Goal: Information Seeking & Learning: Learn about a topic

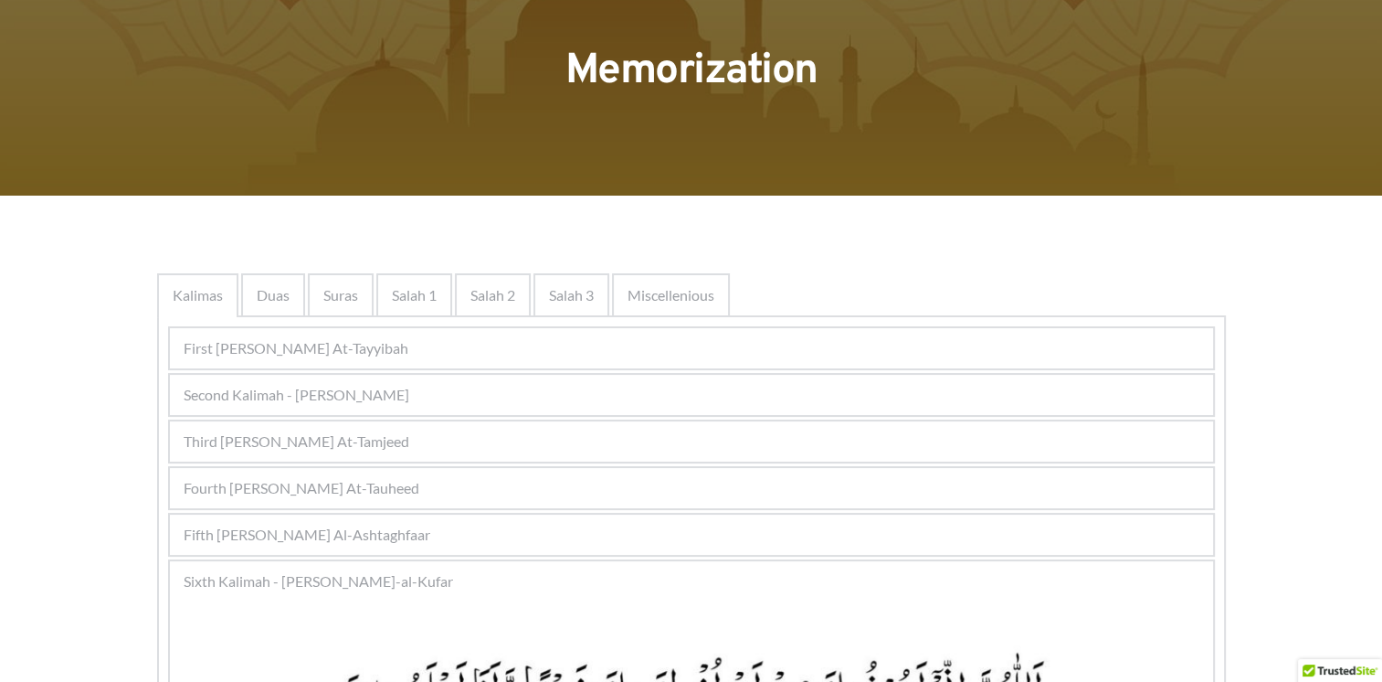
scroll to position [110, 0]
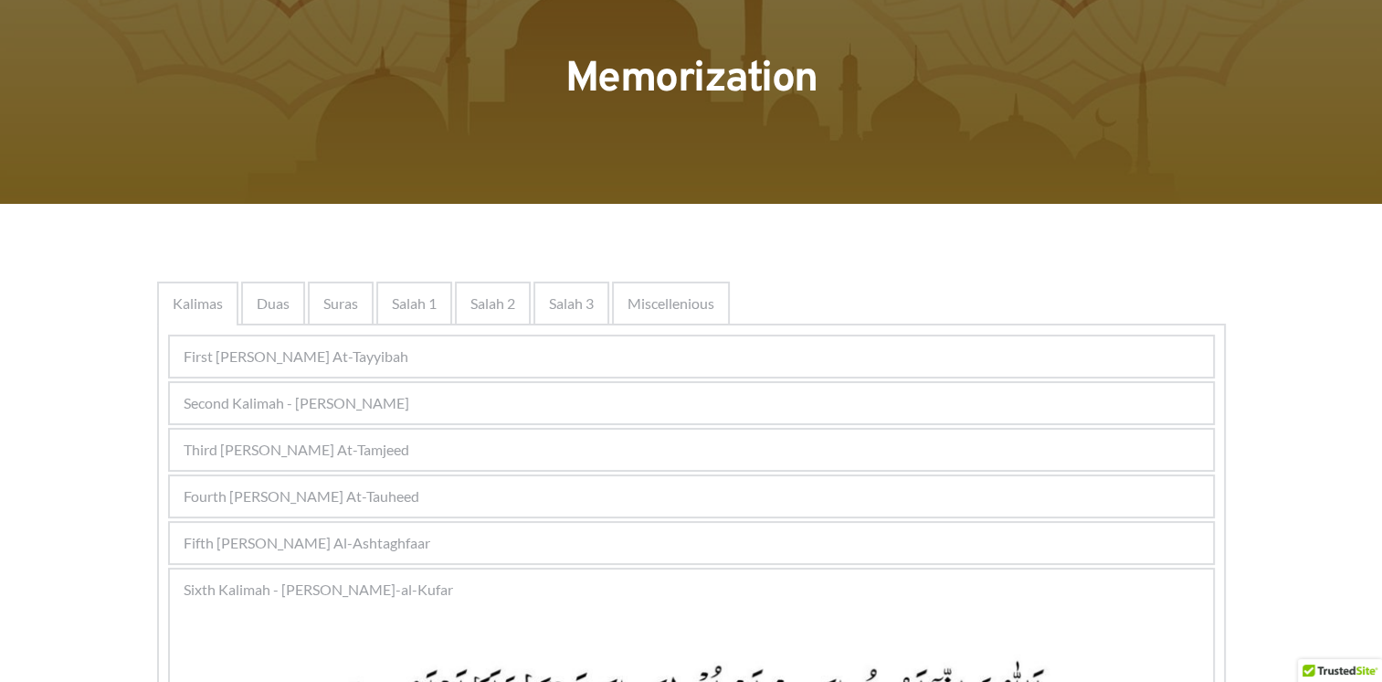
click at [436, 490] on div "Fourth Kalimah - Kalimah At-Tauheed" at bounding box center [691, 496] width 1043 height 40
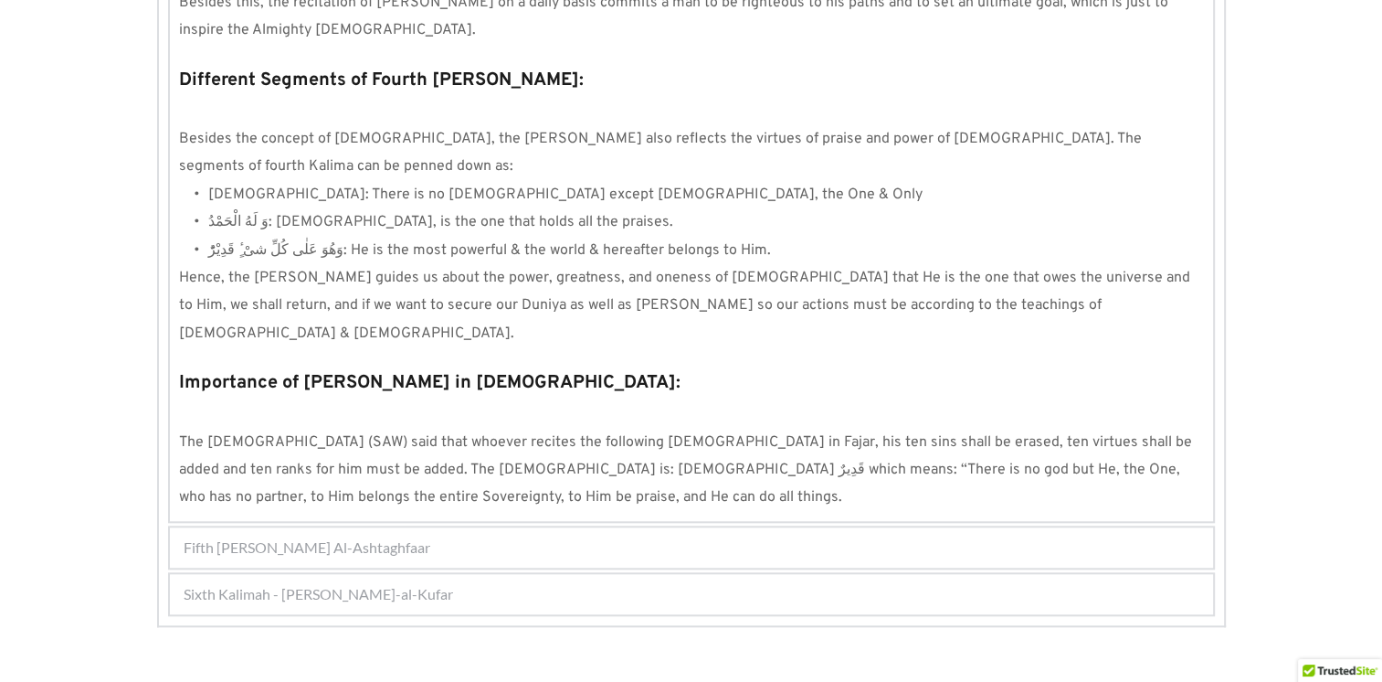
scroll to position [1658, 0]
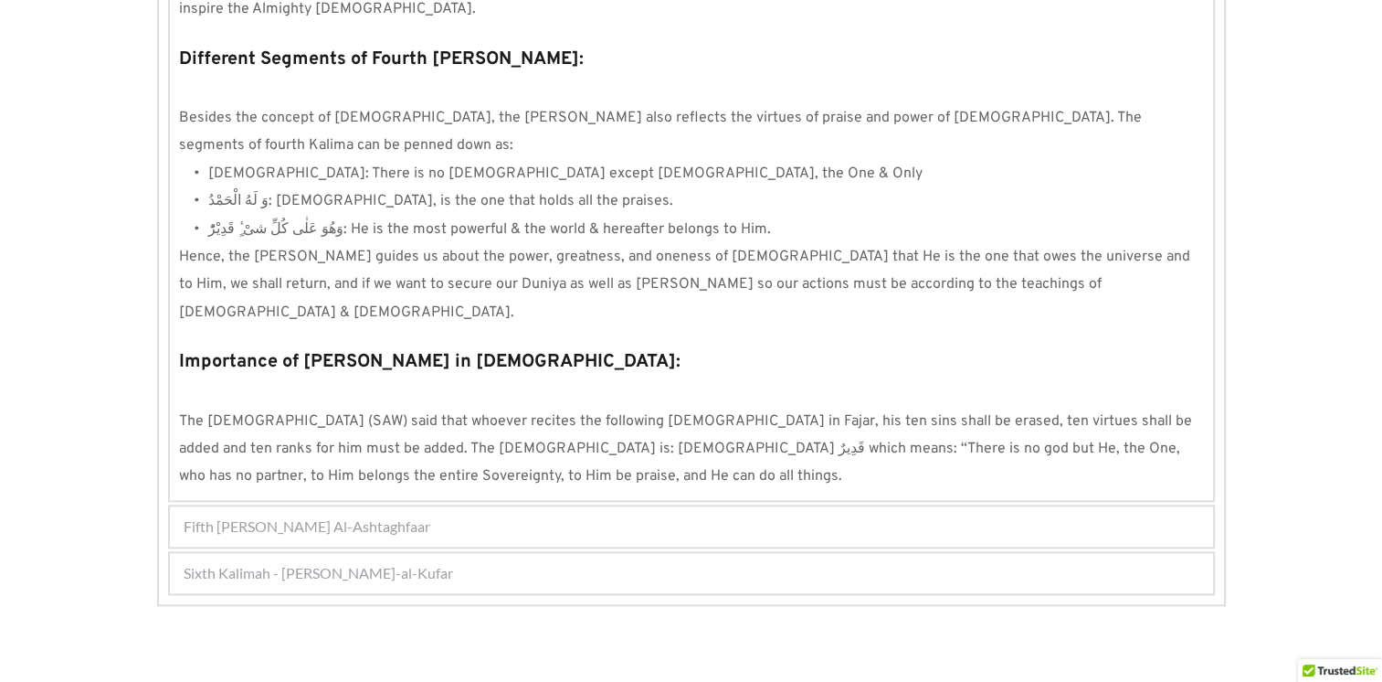
click at [431, 553] on div "Sixth Kalimah - Kalimah Radd-al-Kufar" at bounding box center [691, 573] width 1043 height 40
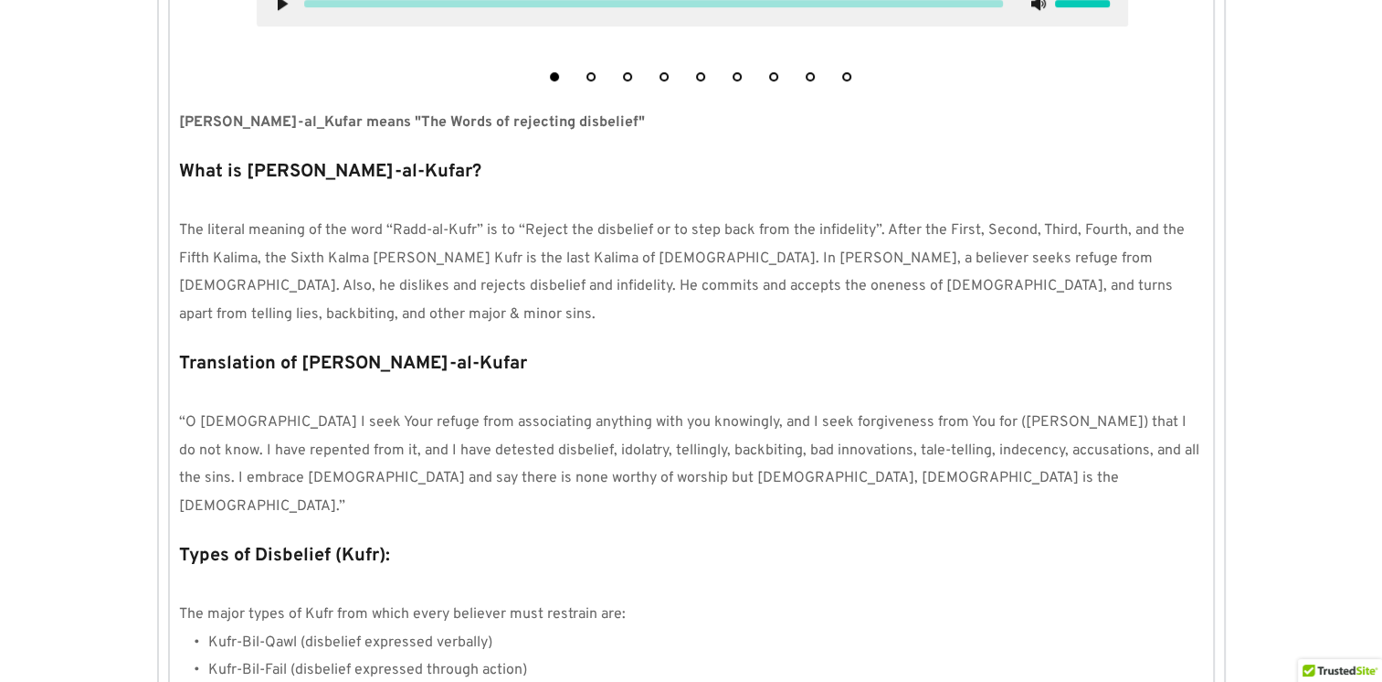
scroll to position [1184, 0]
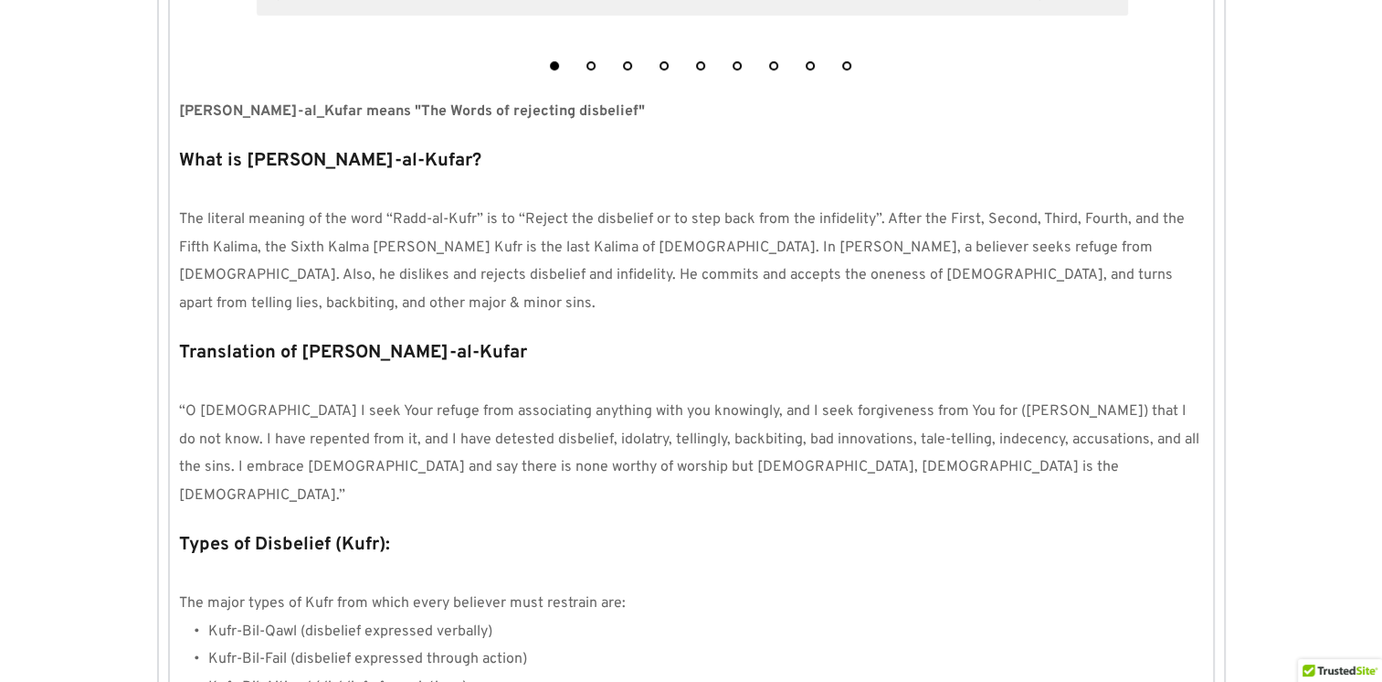
drag, startPoint x: 471, startPoint y: 481, endPoint x: 704, endPoint y: 543, distance: 241.1
click at [704, 589] on p "The major types of Kufr from which every believer must restrain are:" at bounding box center [691, 602] width 1025 height 27
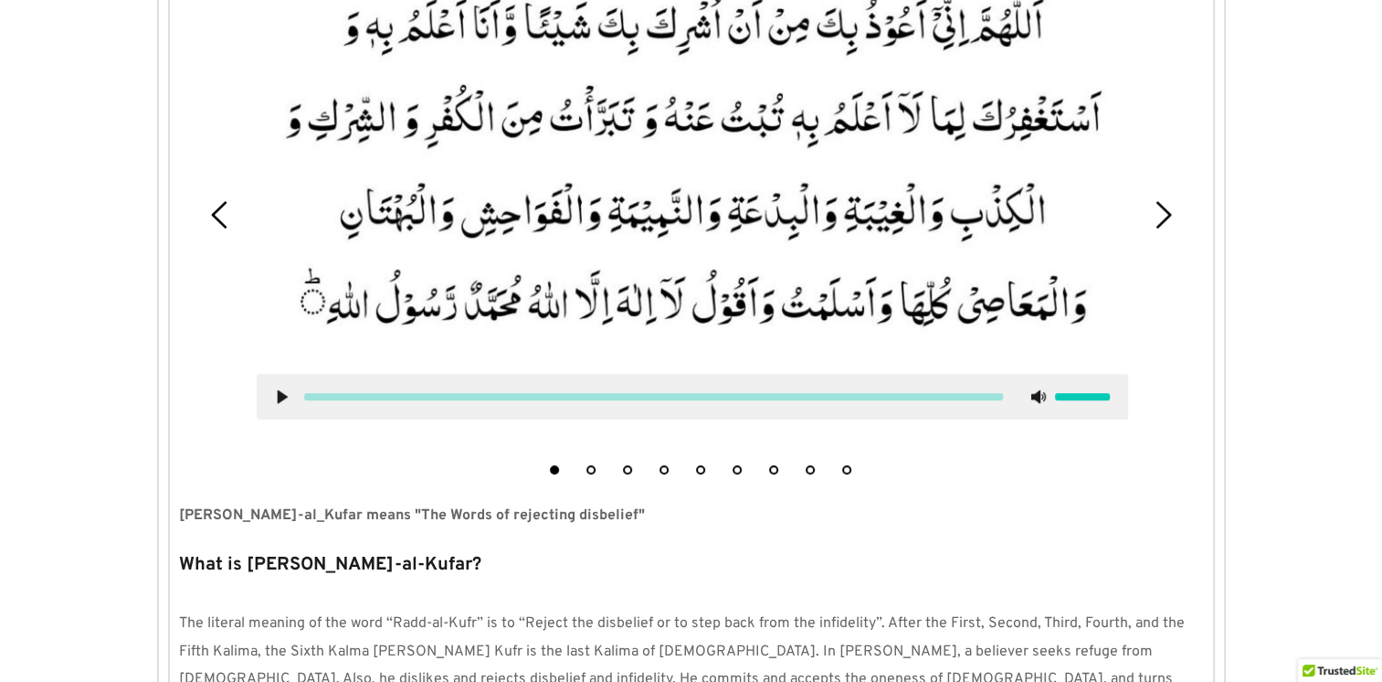
scroll to position [746, 0]
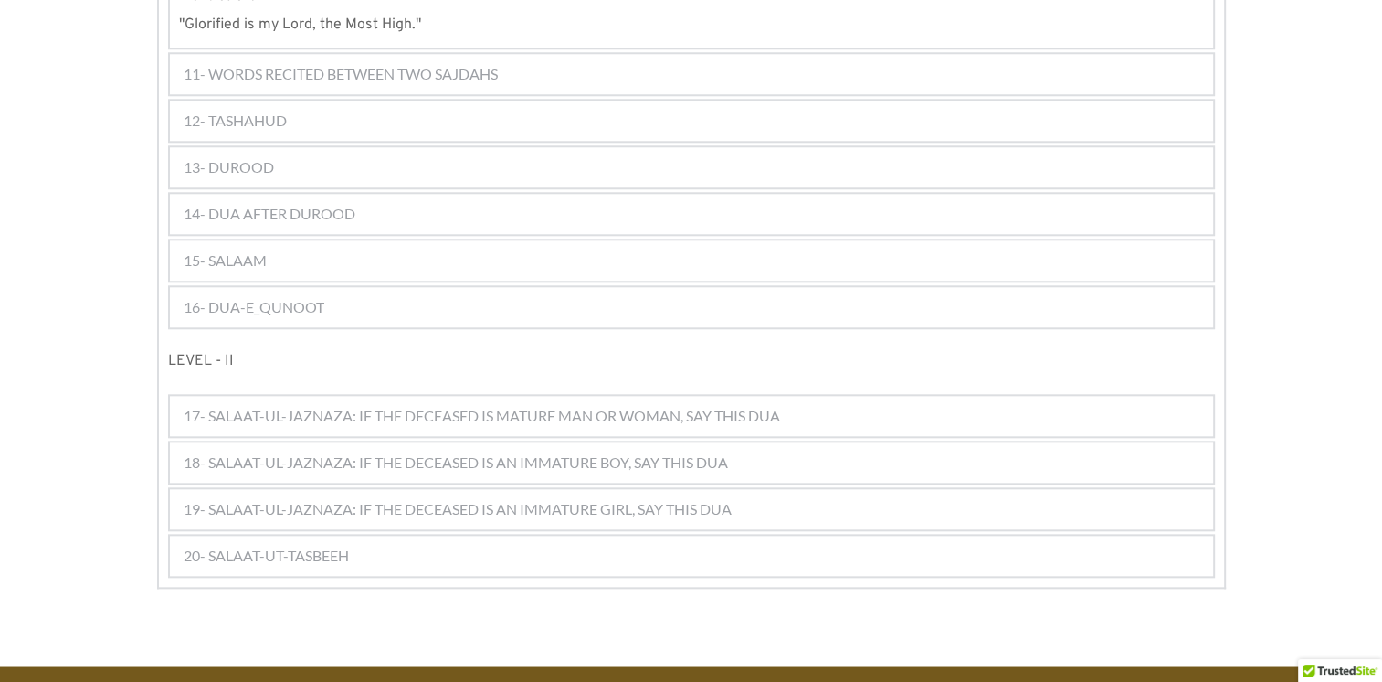
click at [347, 287] on div "16- DUA-E_QUNOOT" at bounding box center [691, 307] width 1043 height 40
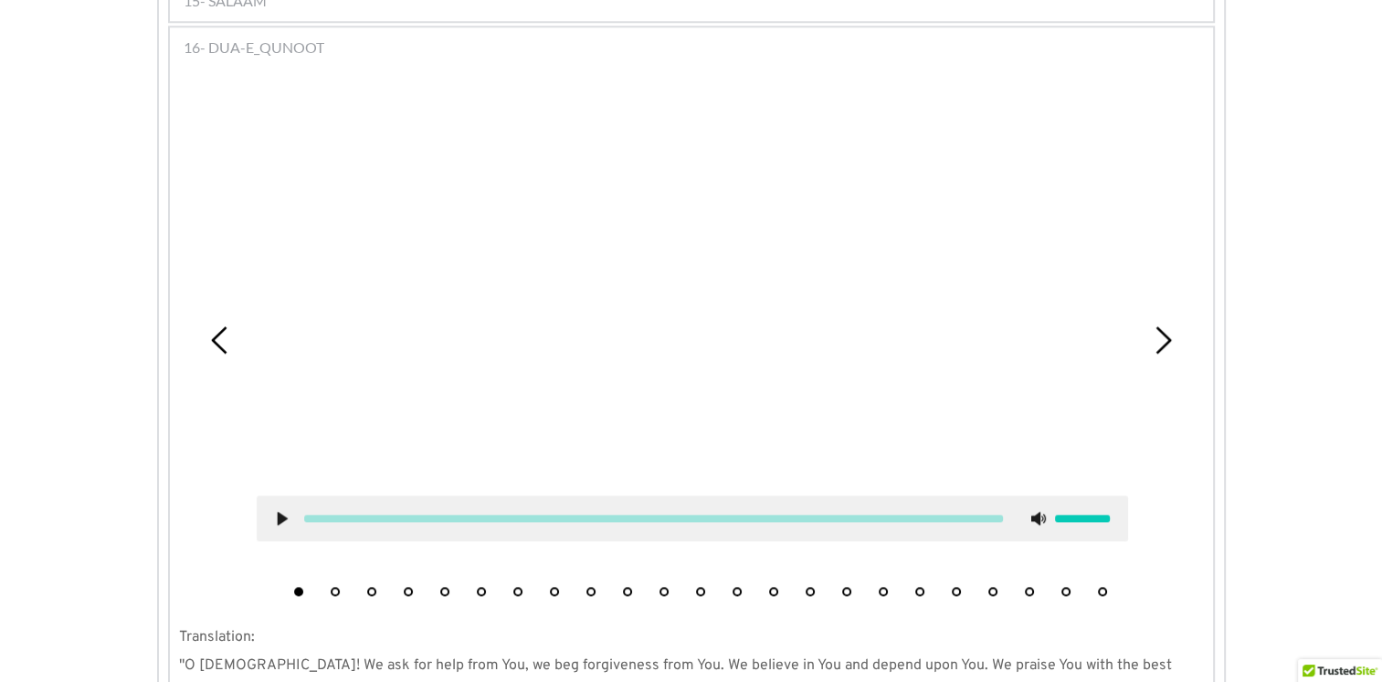
scroll to position [1755, 0]
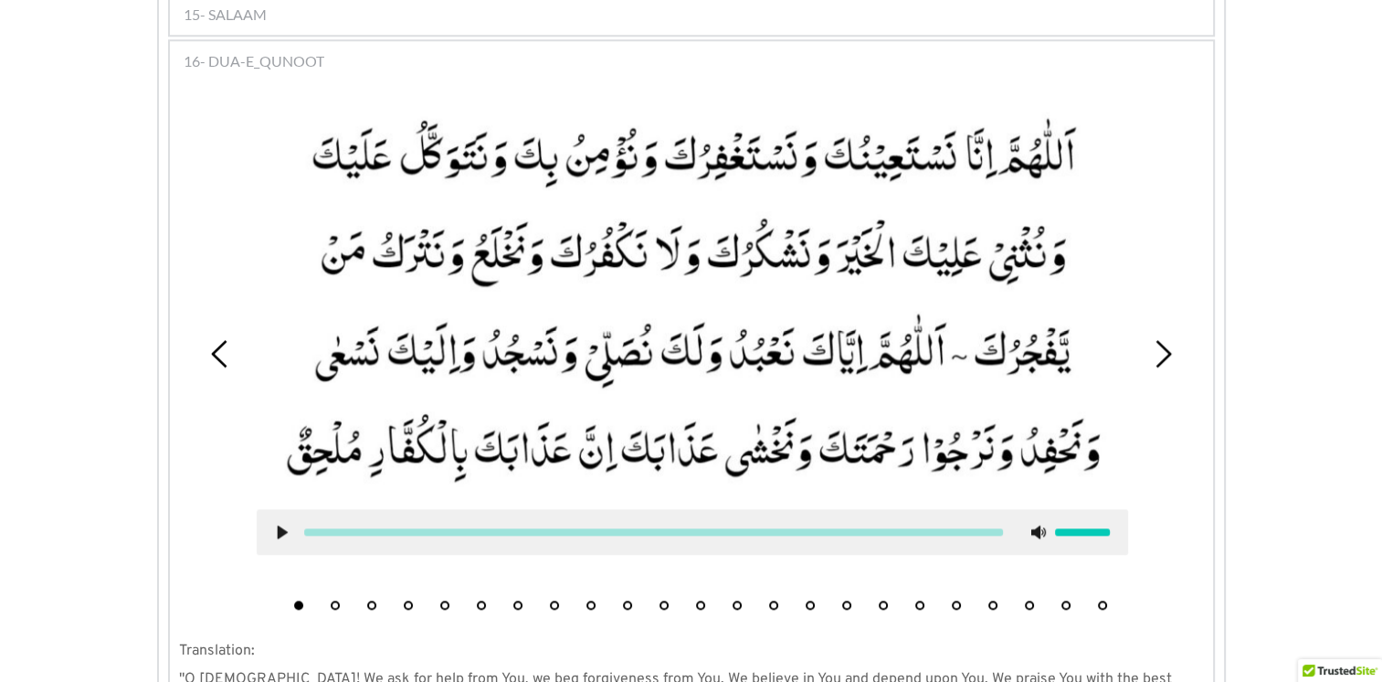
click at [910, 159] on picture at bounding box center [693, 300] width 872 height 379
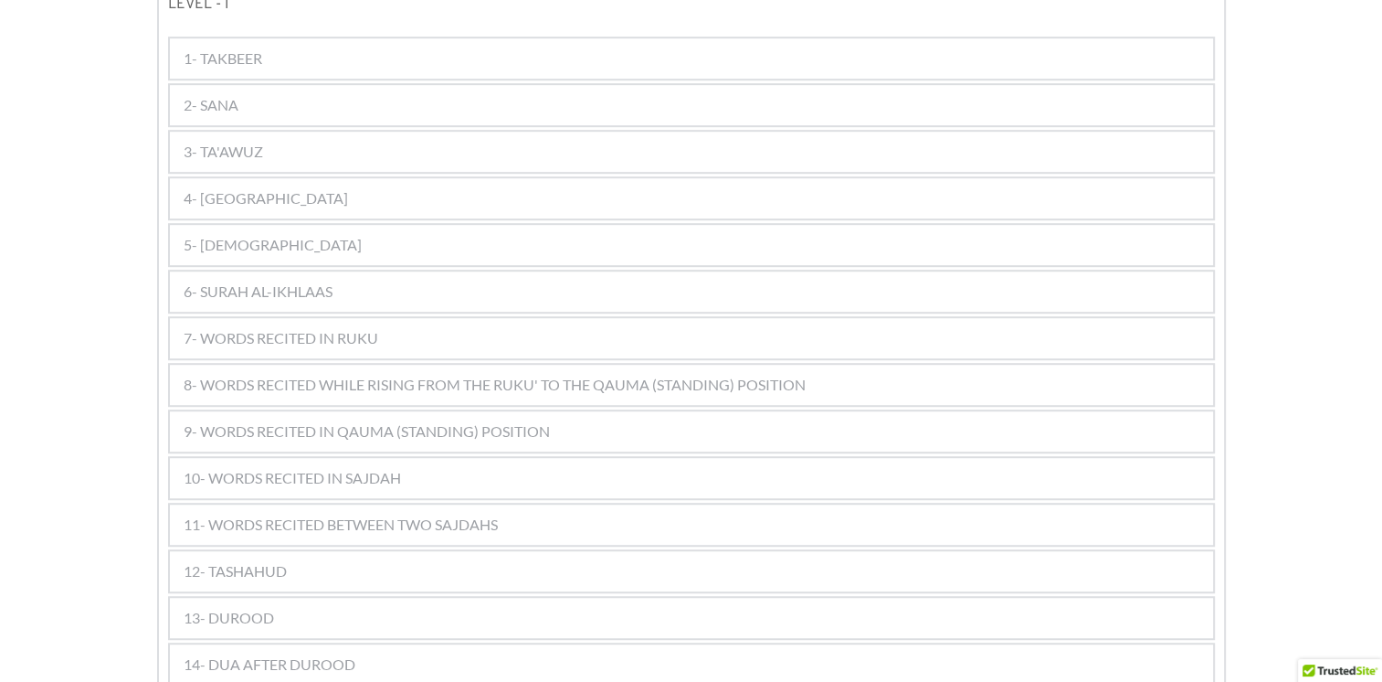
scroll to position [1061, 0]
click at [378, 418] on span "9- WORDS RECITED IN QAUMA (STANDING) POSITION" at bounding box center [367, 429] width 366 height 22
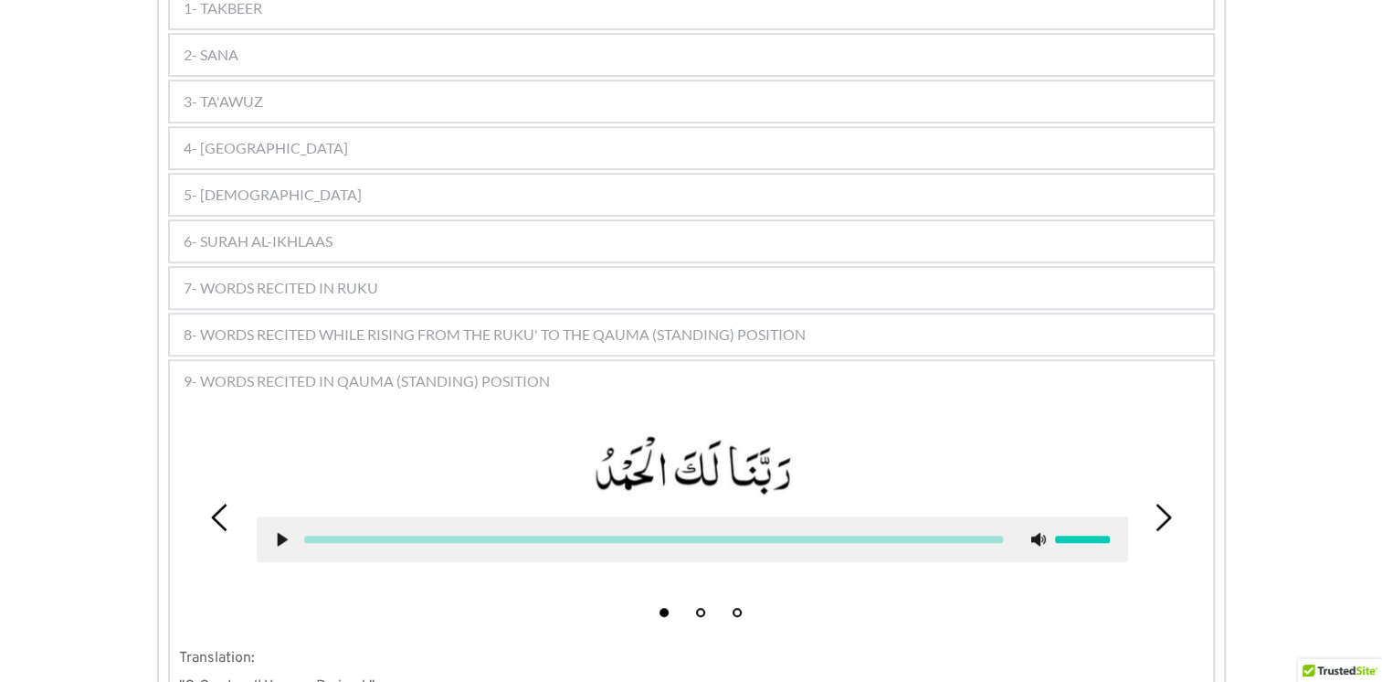
scroll to position [1107, 0]
click at [515, 325] on span "8- WORDS RECITED WHILE RISING FROM THE RUKU' TO THE QAUMA (STANDING) POSITION" at bounding box center [495, 336] width 622 height 22
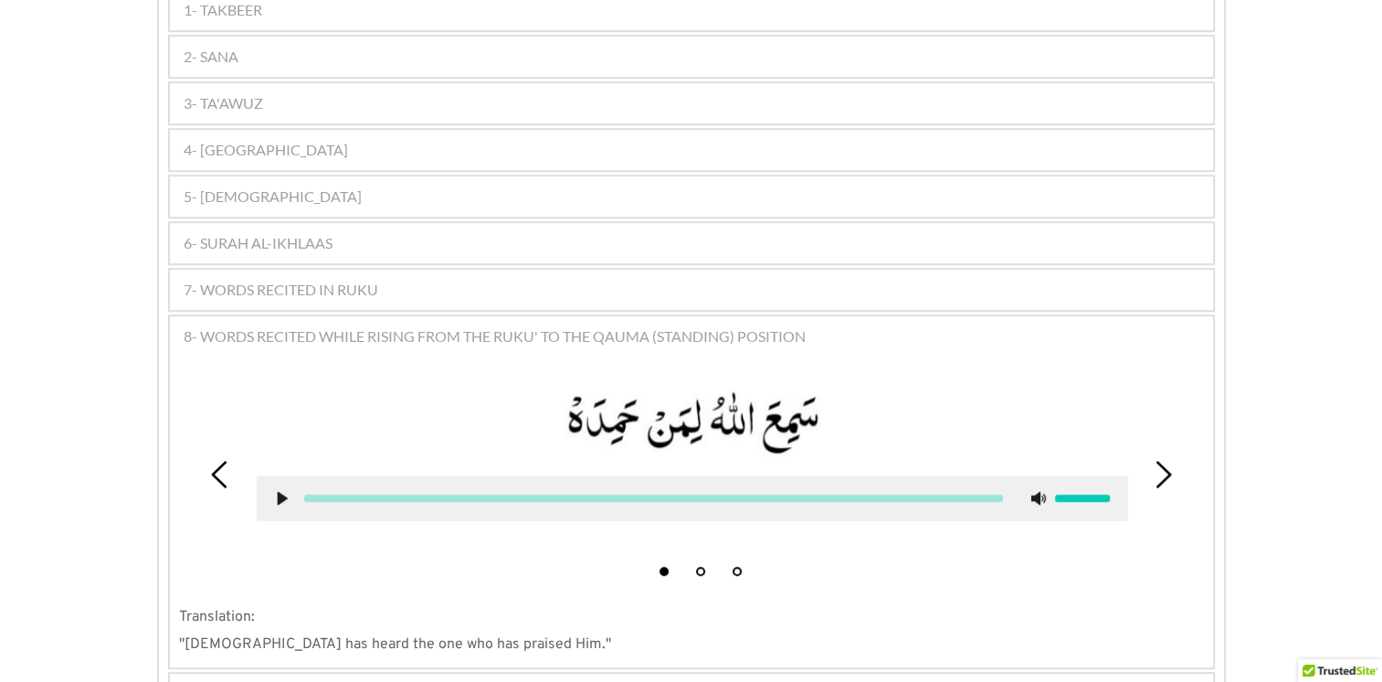
click at [507, 325] on span "8- WORDS RECITED WHILE RISING FROM THE RUKU' TO THE QAUMA (STANDING) POSITION" at bounding box center [495, 336] width 622 height 22
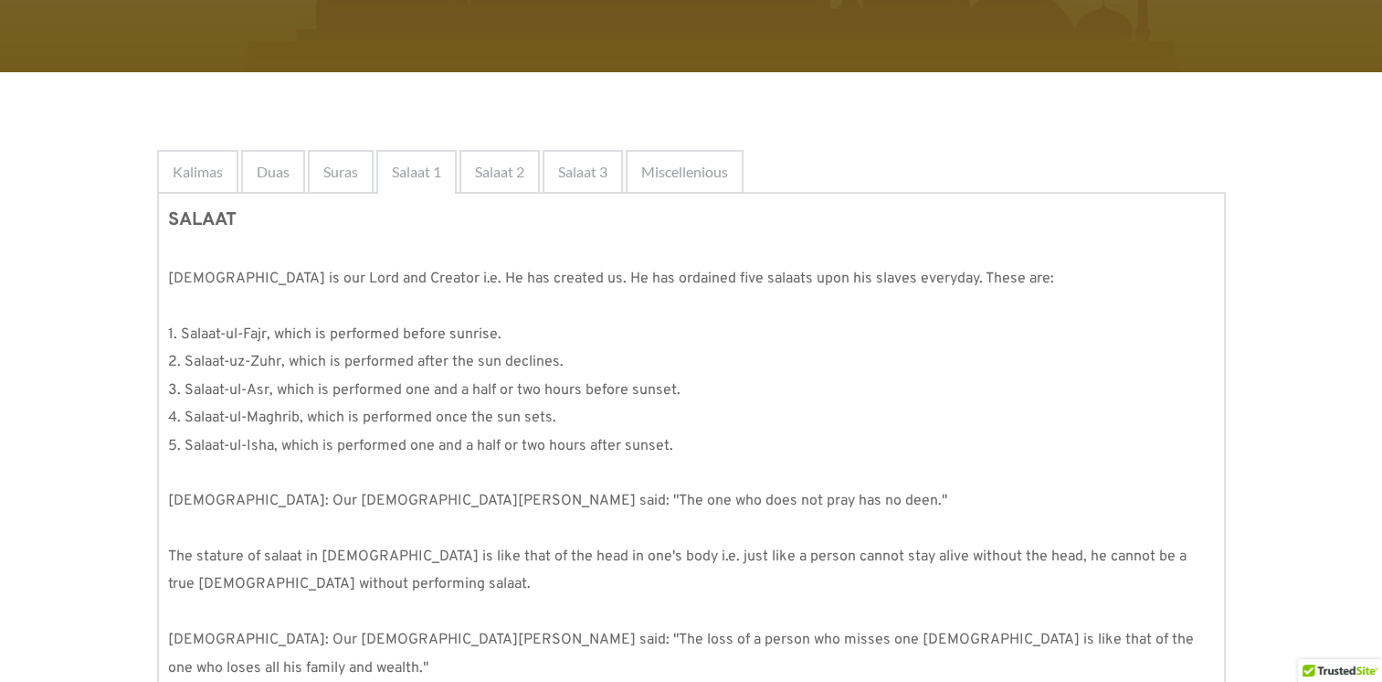
scroll to position [237, 0]
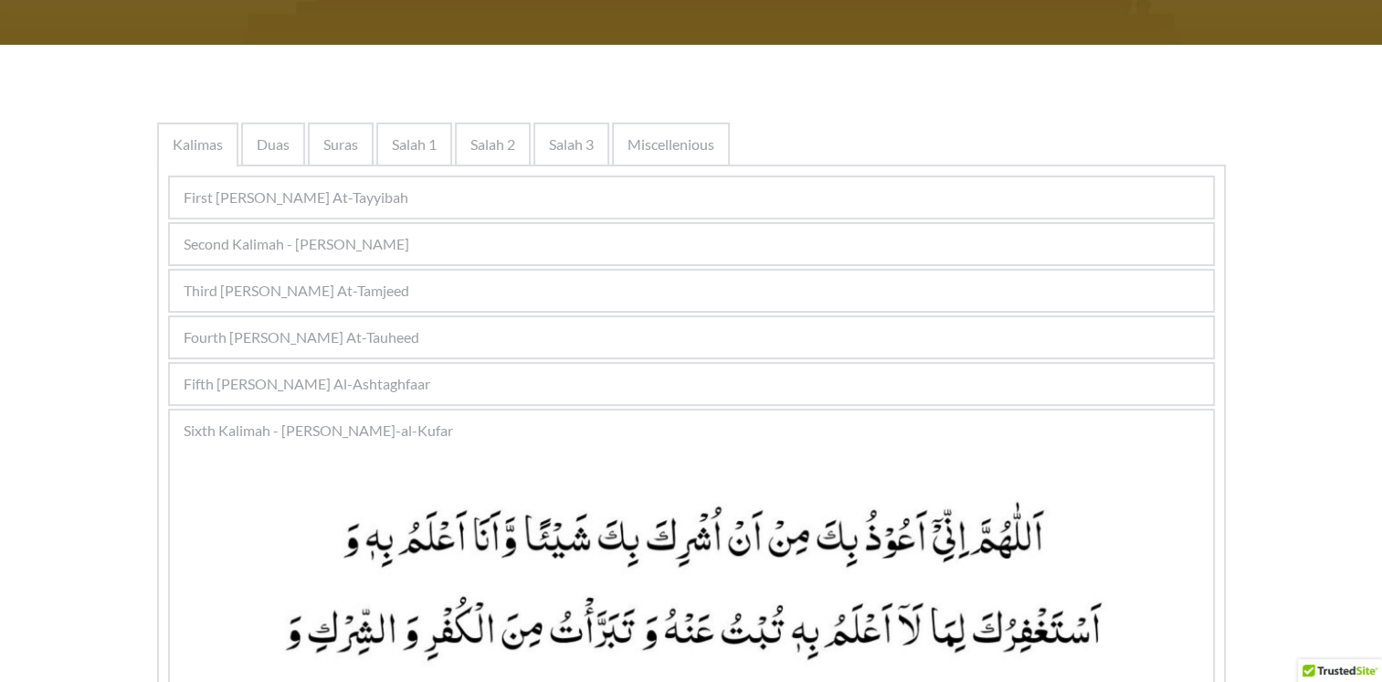
scroll to position [274, 0]
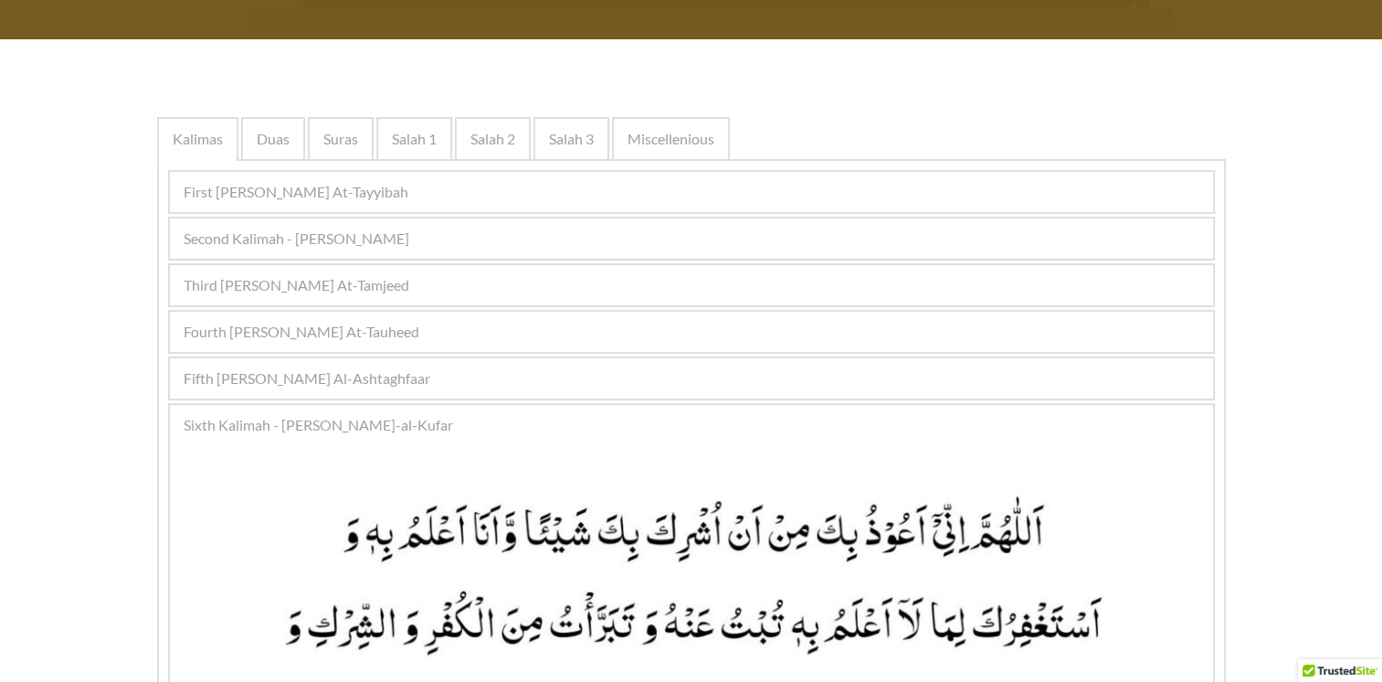
click at [490, 374] on div "Fifth Kalimah - Kalimah Al-Ashtaghfaar" at bounding box center [691, 378] width 1043 height 40
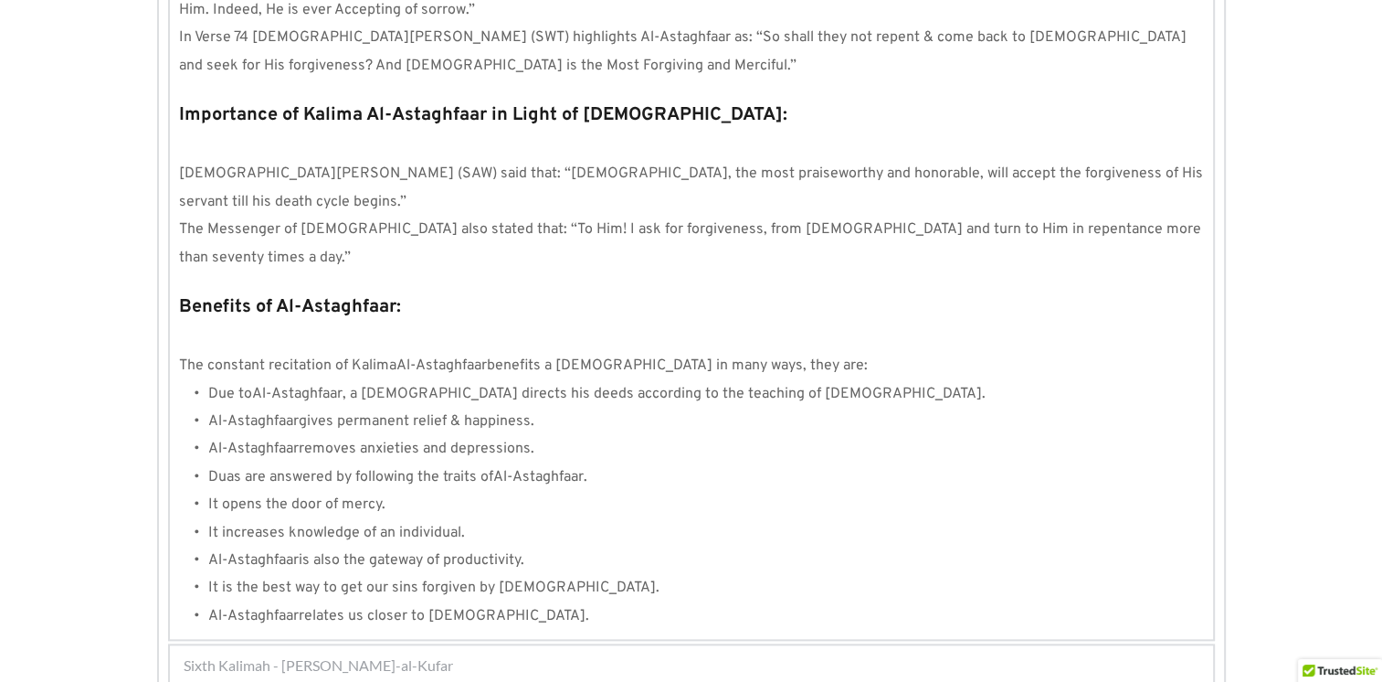
scroll to position [1984, 0]
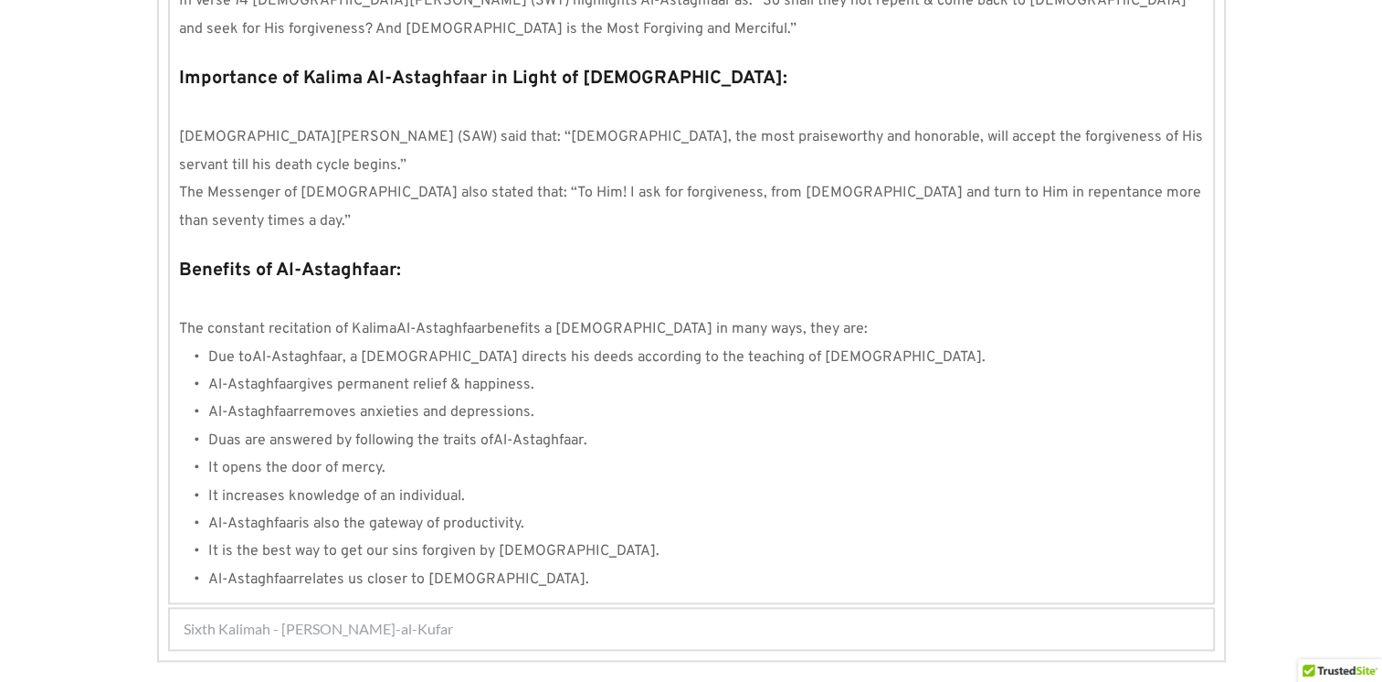
click at [429, 609] on div "Sixth Kalimah - Kalimah Radd-al-Kufar" at bounding box center [691, 629] width 1043 height 40
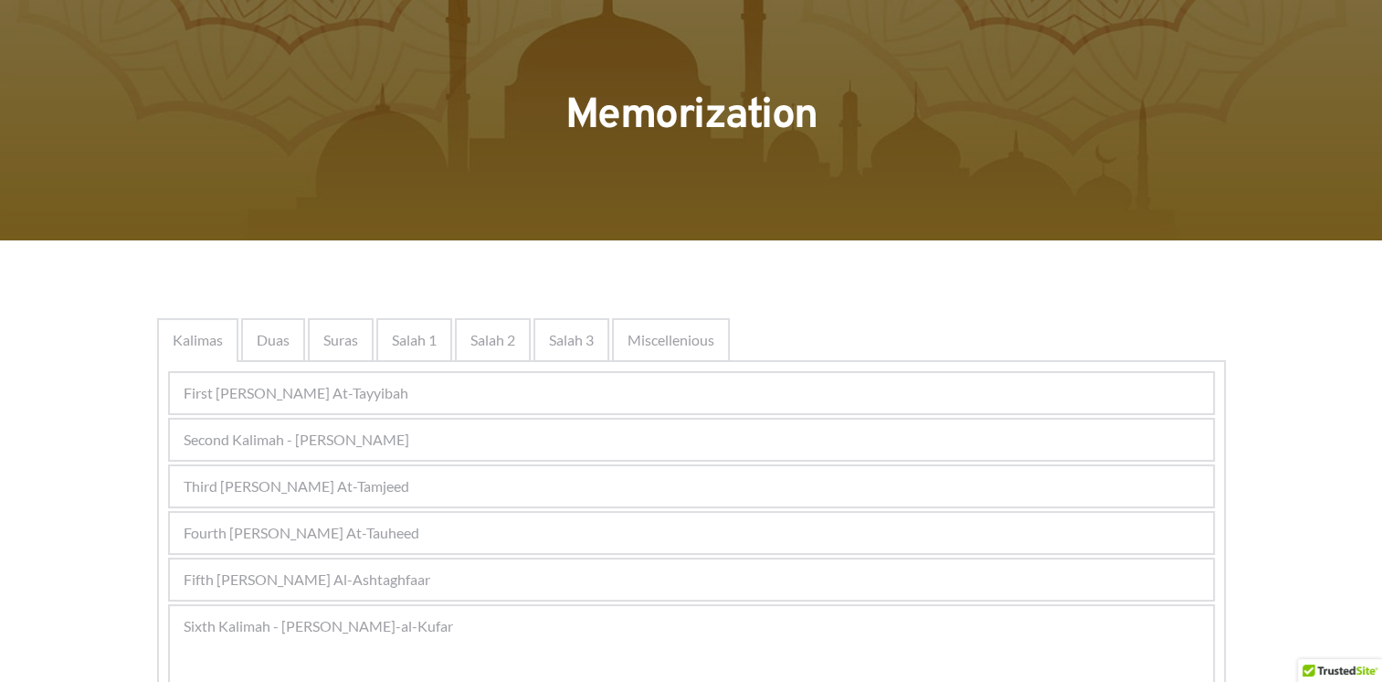
scroll to position [91, 0]
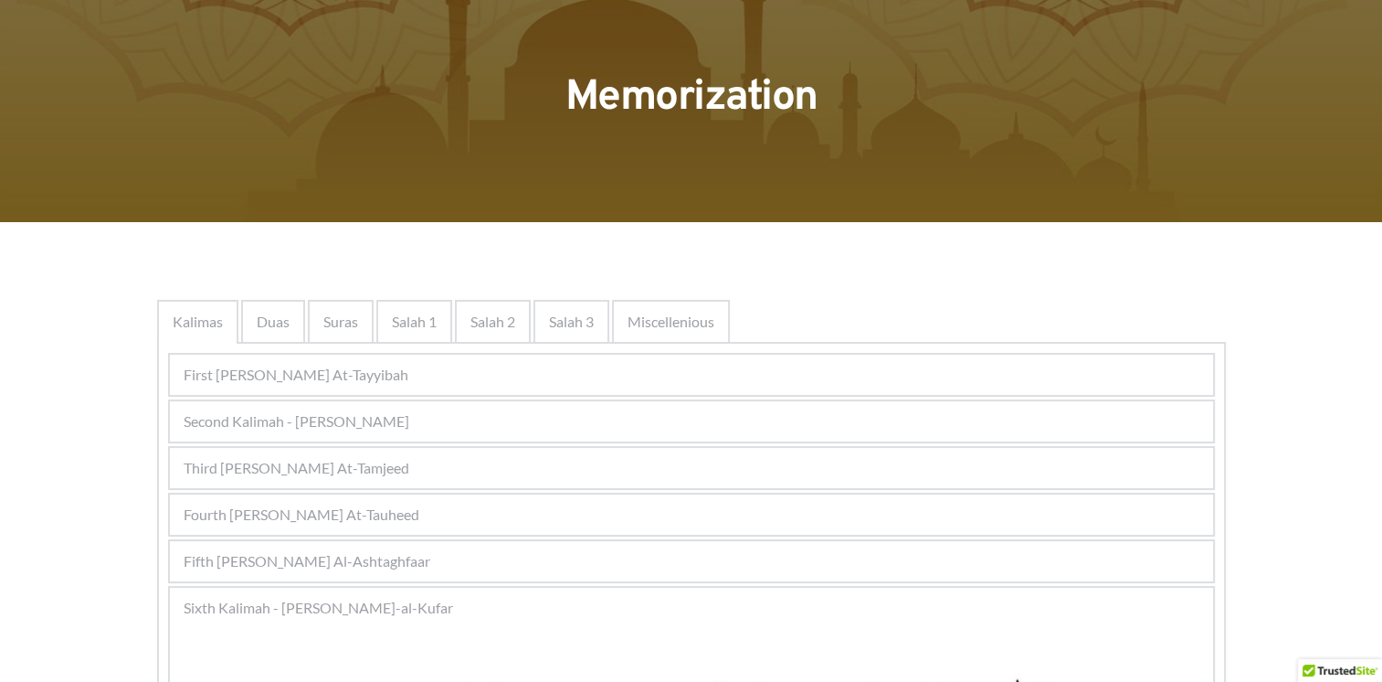
click at [332, 545] on div "Fifth Kalimah - Kalimah Al-Ashtaghfaar" at bounding box center [691, 561] width 1043 height 40
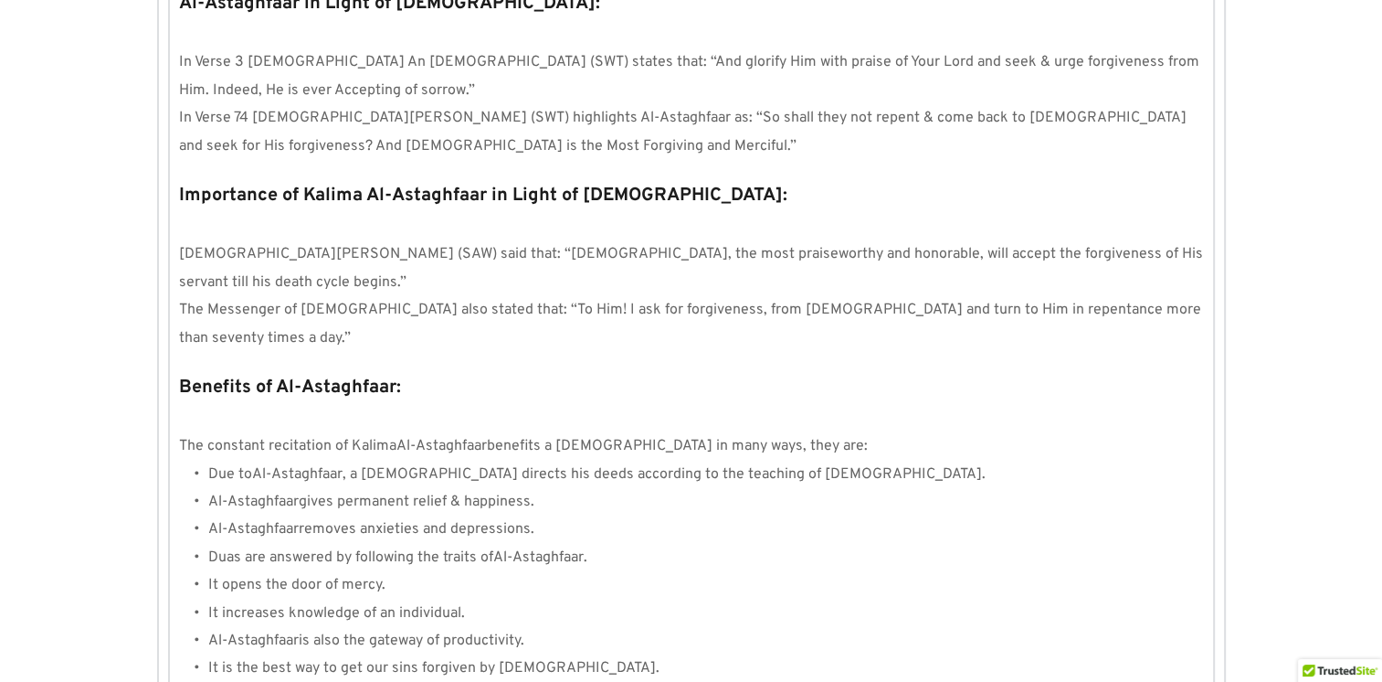
scroll to position [1984, 0]
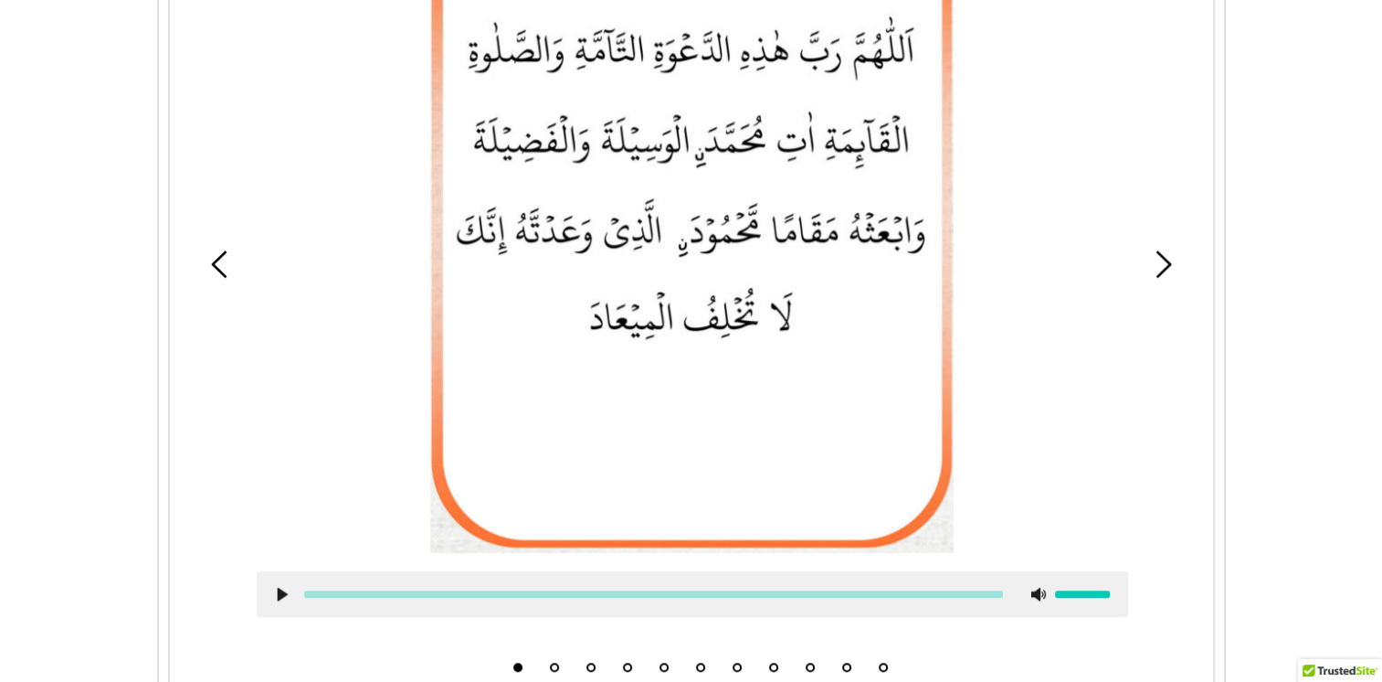
scroll to position [1490, 0]
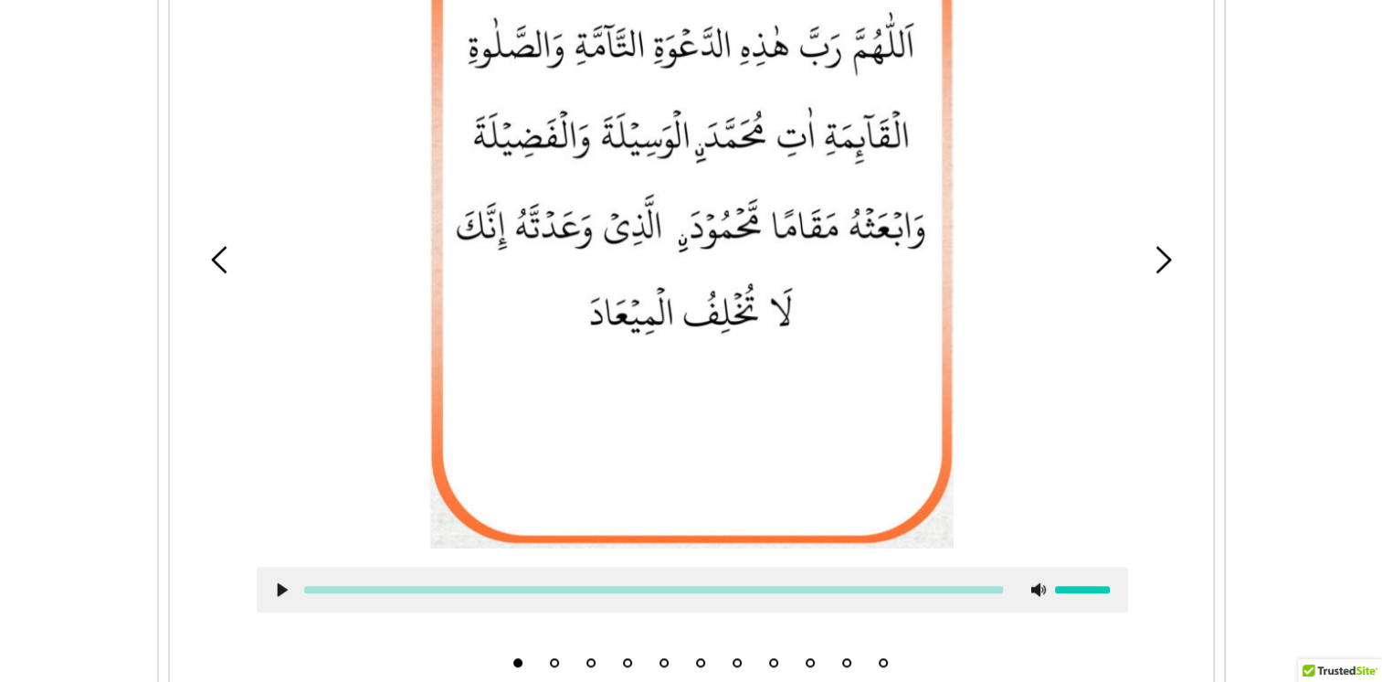
click at [277, 583] on use at bounding box center [282, 590] width 10 height 14
click at [281, 583] on use at bounding box center [282, 590] width 10 height 14
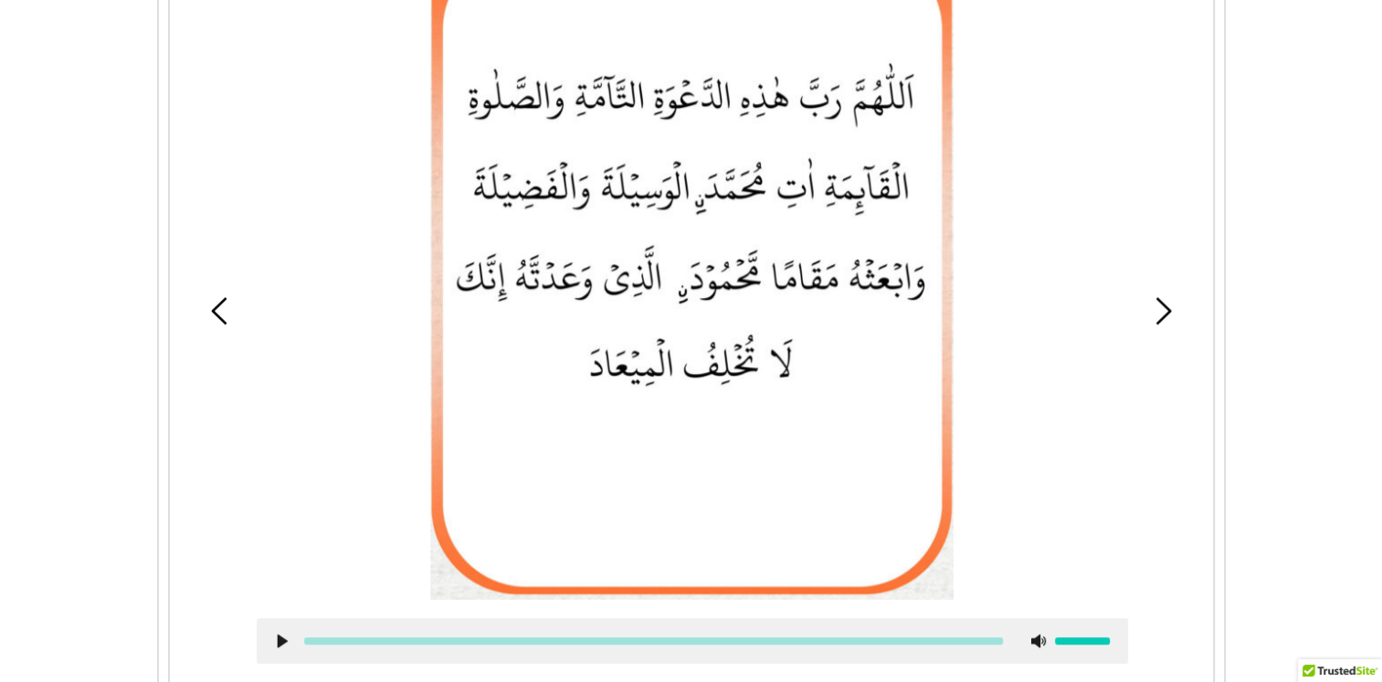
scroll to position [1445, 0]
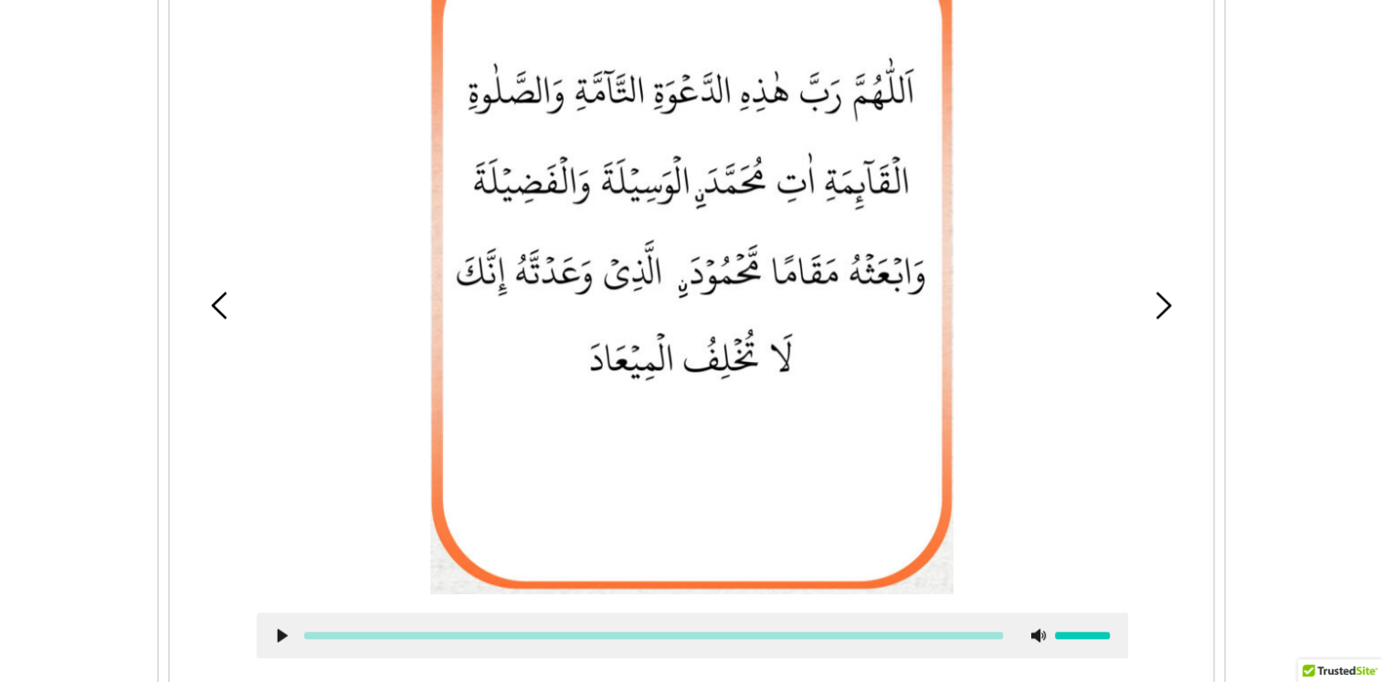
click at [279, 629] on use at bounding box center [282, 636] width 10 height 14
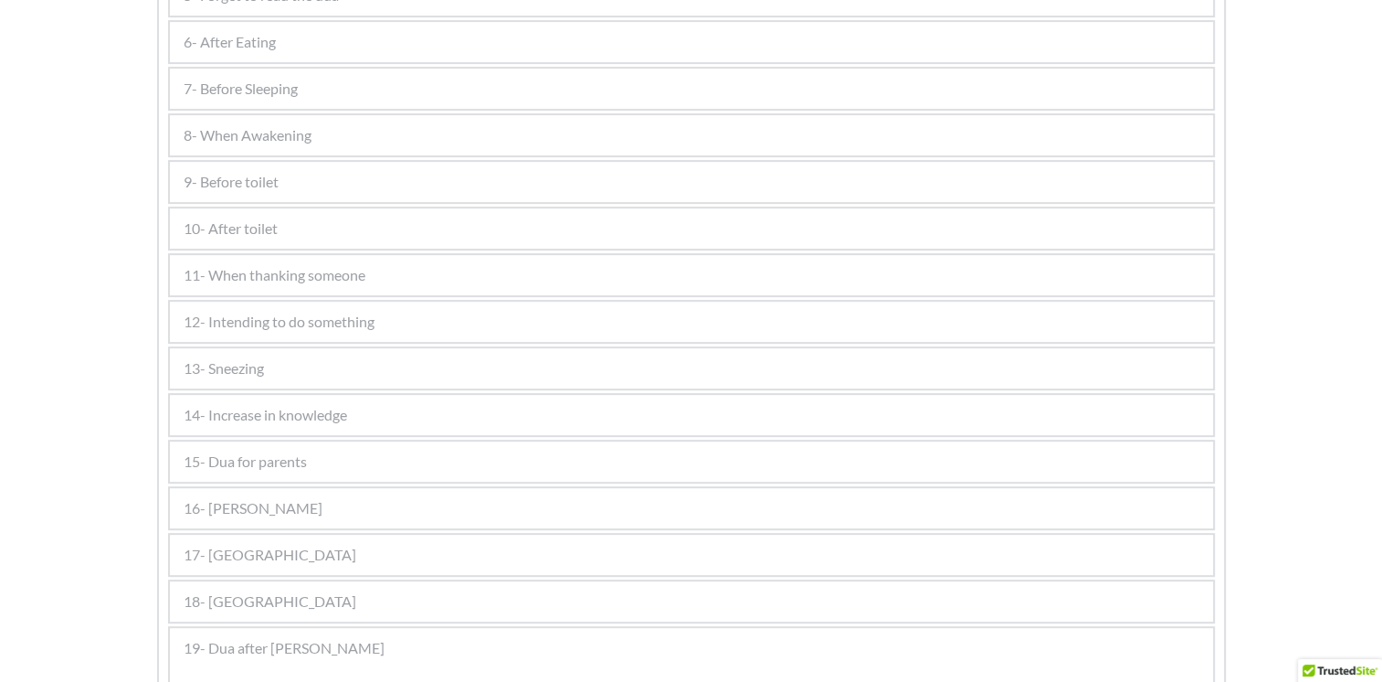
scroll to position [654, 0]
click at [327, 455] on div "15- Dua for parents" at bounding box center [691, 464] width 1043 height 40
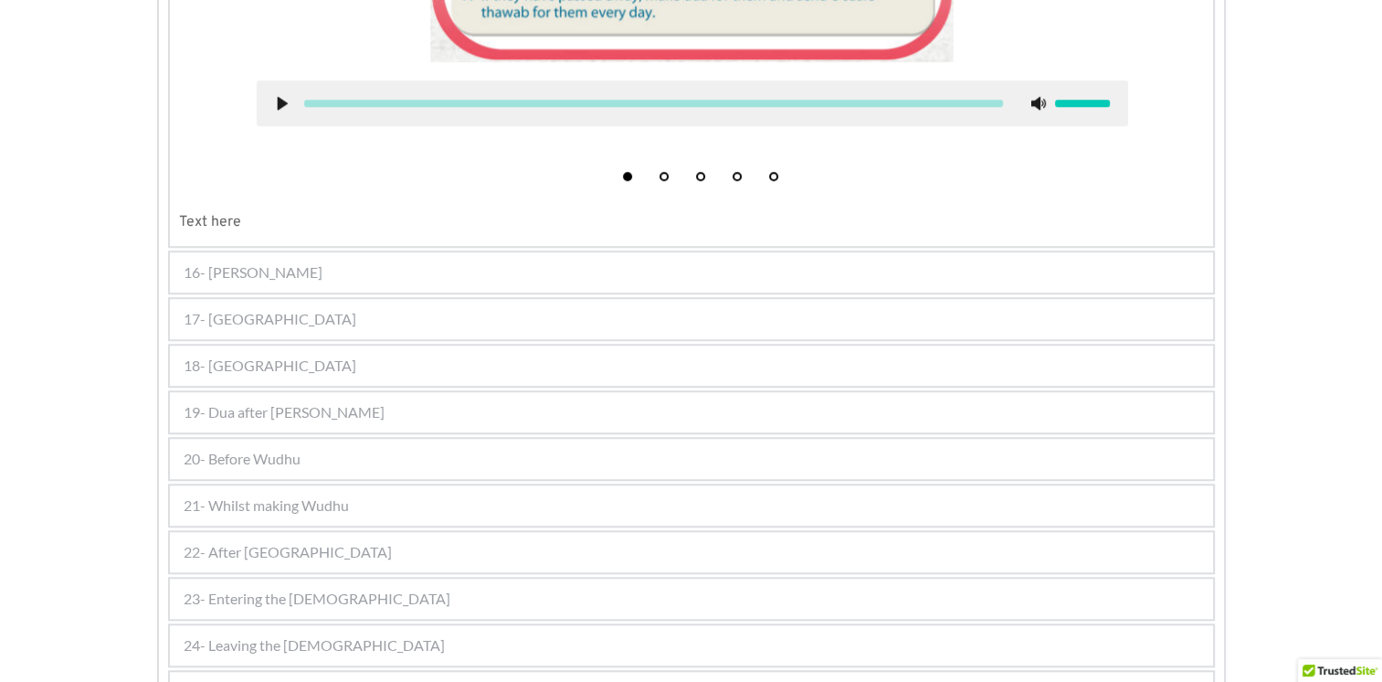
scroll to position [1508, 0]
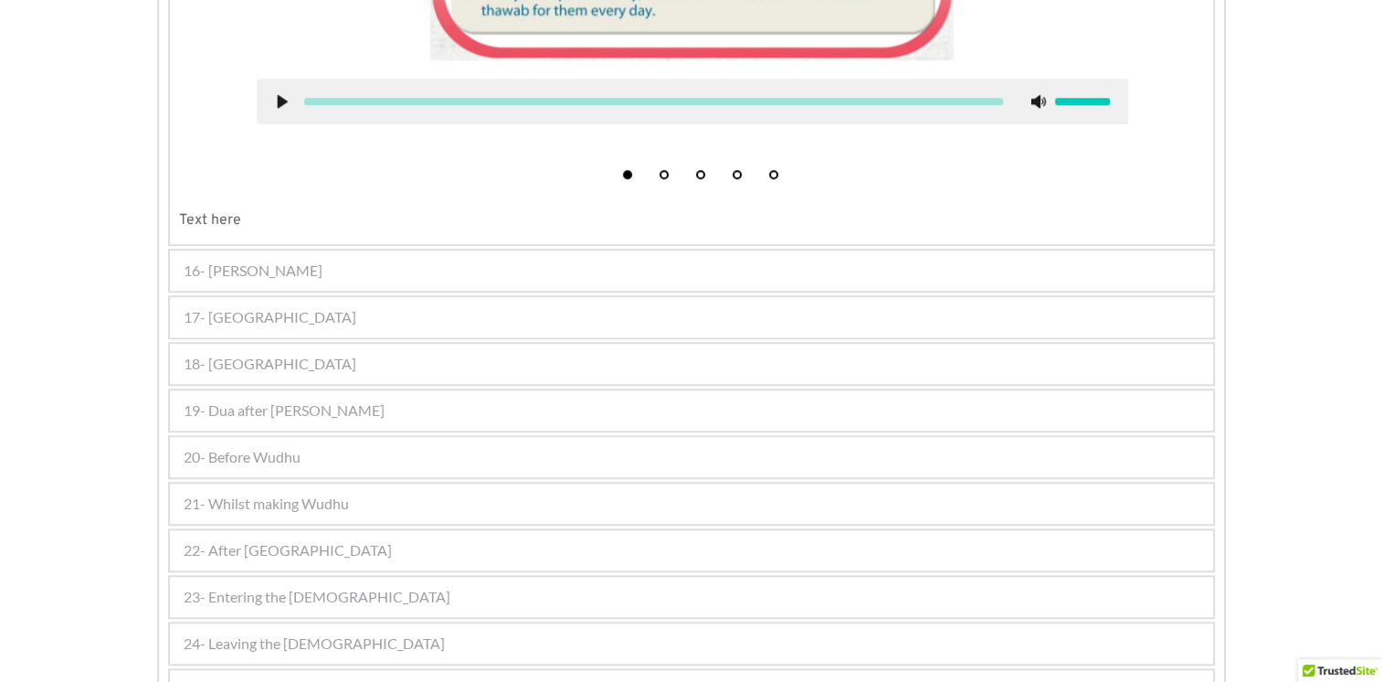
click at [296, 259] on span "16- Durood Shareef" at bounding box center [253, 270] width 139 height 22
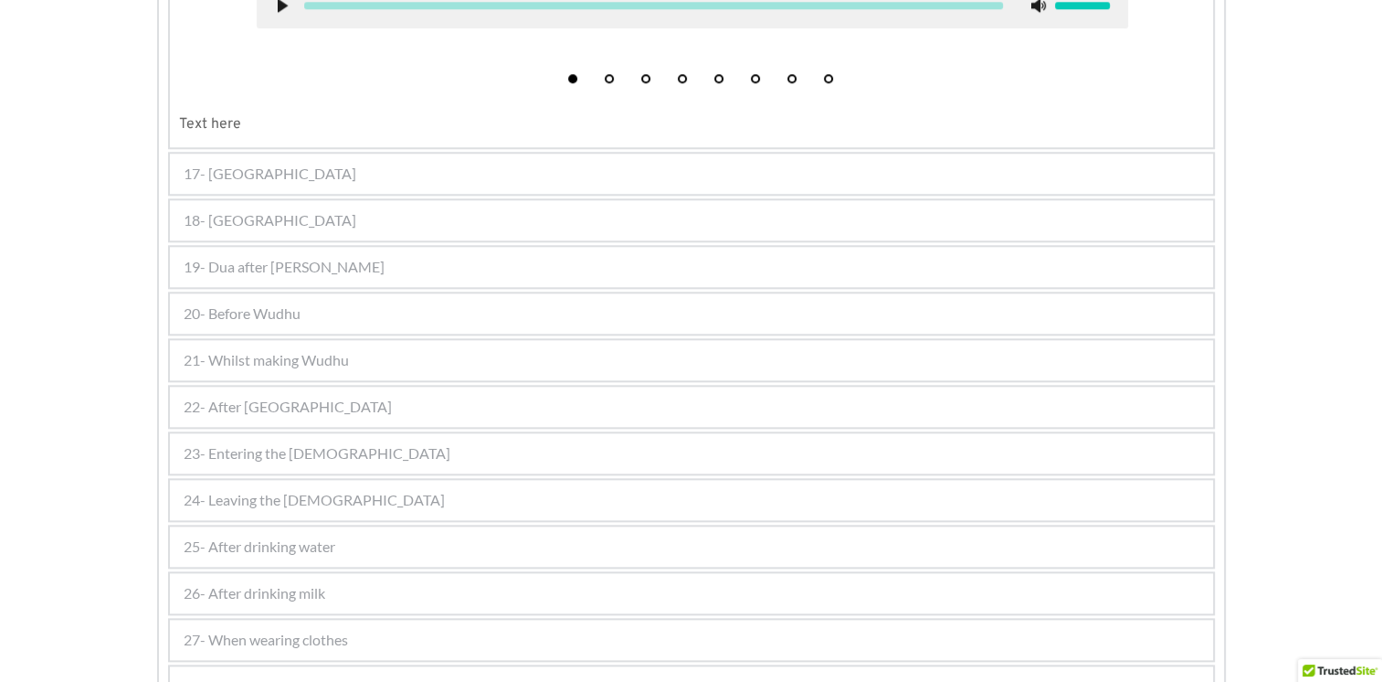
scroll to position [1938, 0]
click at [293, 166] on div "17- Azaan" at bounding box center [691, 173] width 1043 height 40
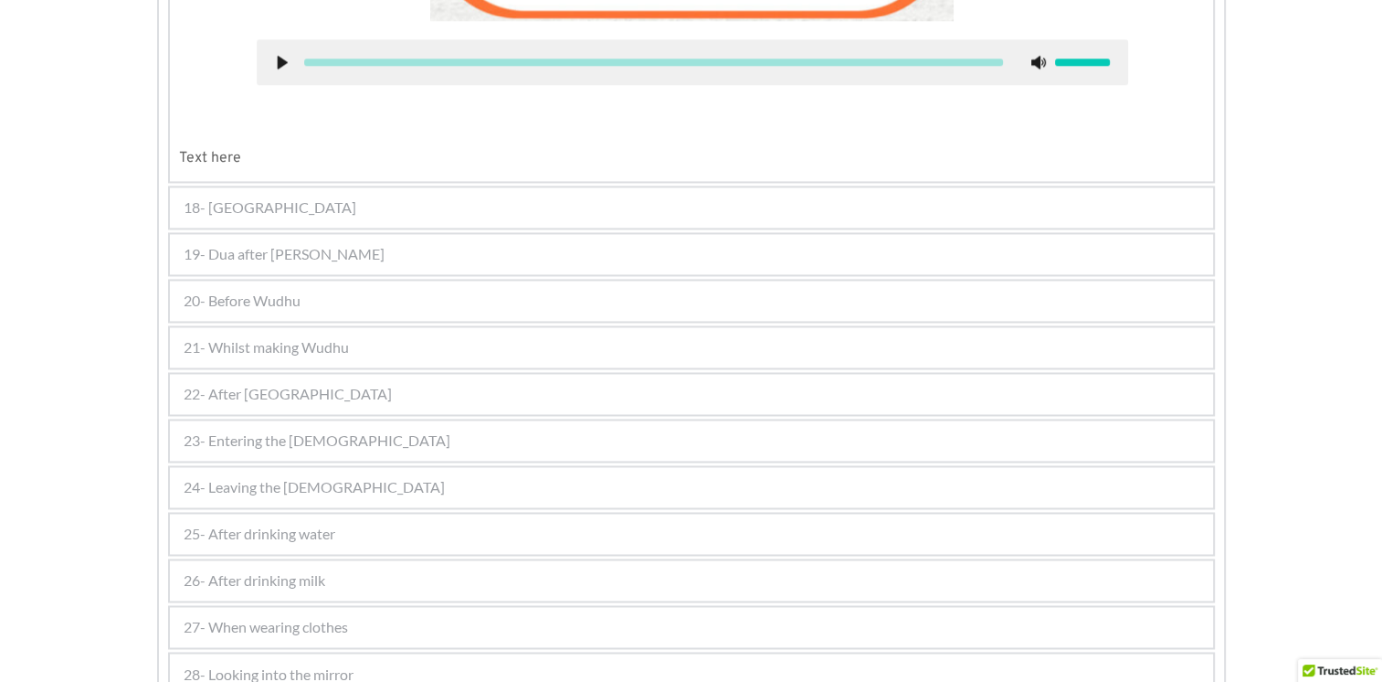
scroll to position [2882, 0]
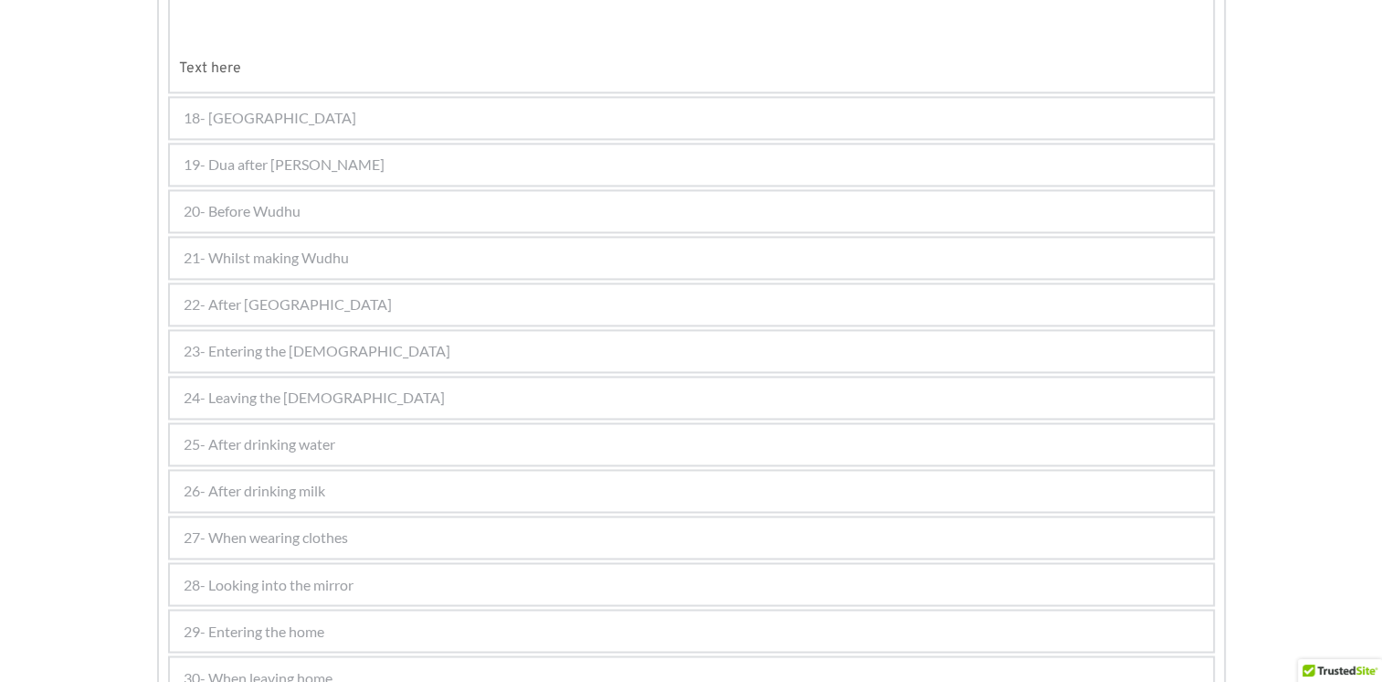
click at [270, 153] on span "19- Dua after Azaan" at bounding box center [284, 164] width 201 height 22
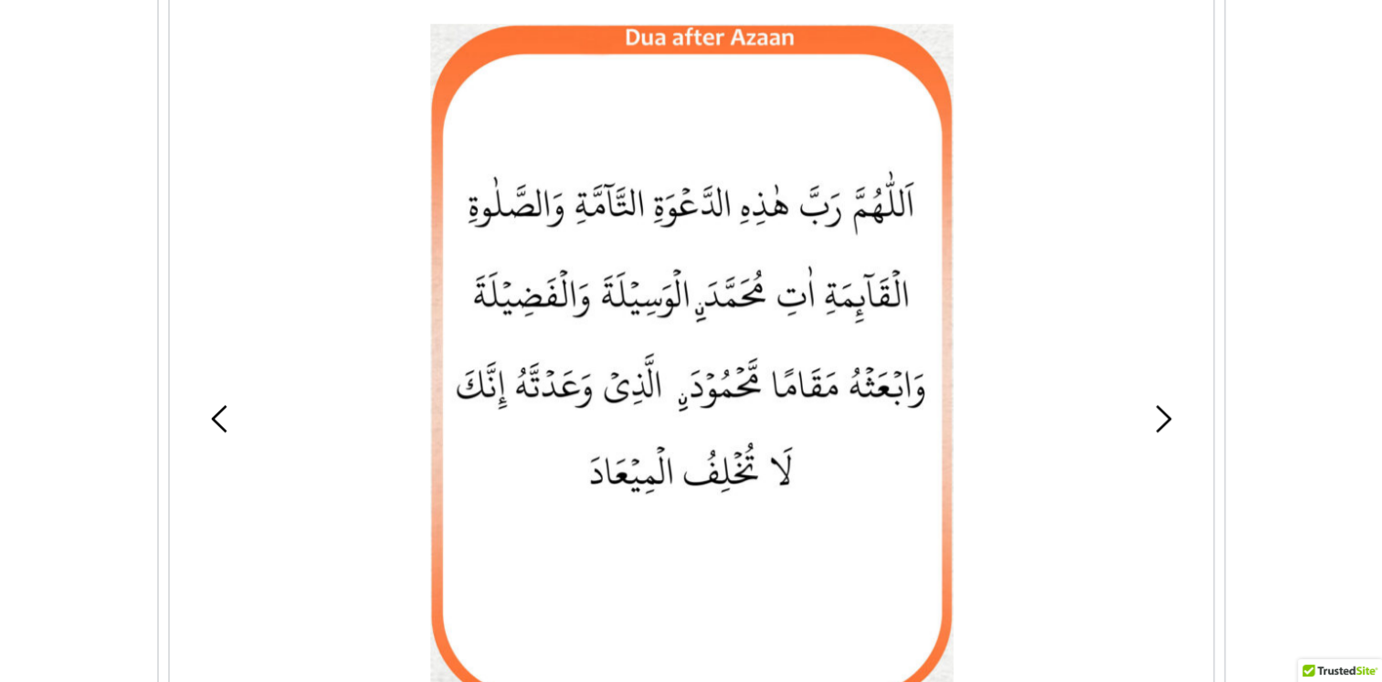
scroll to position [1329, 0]
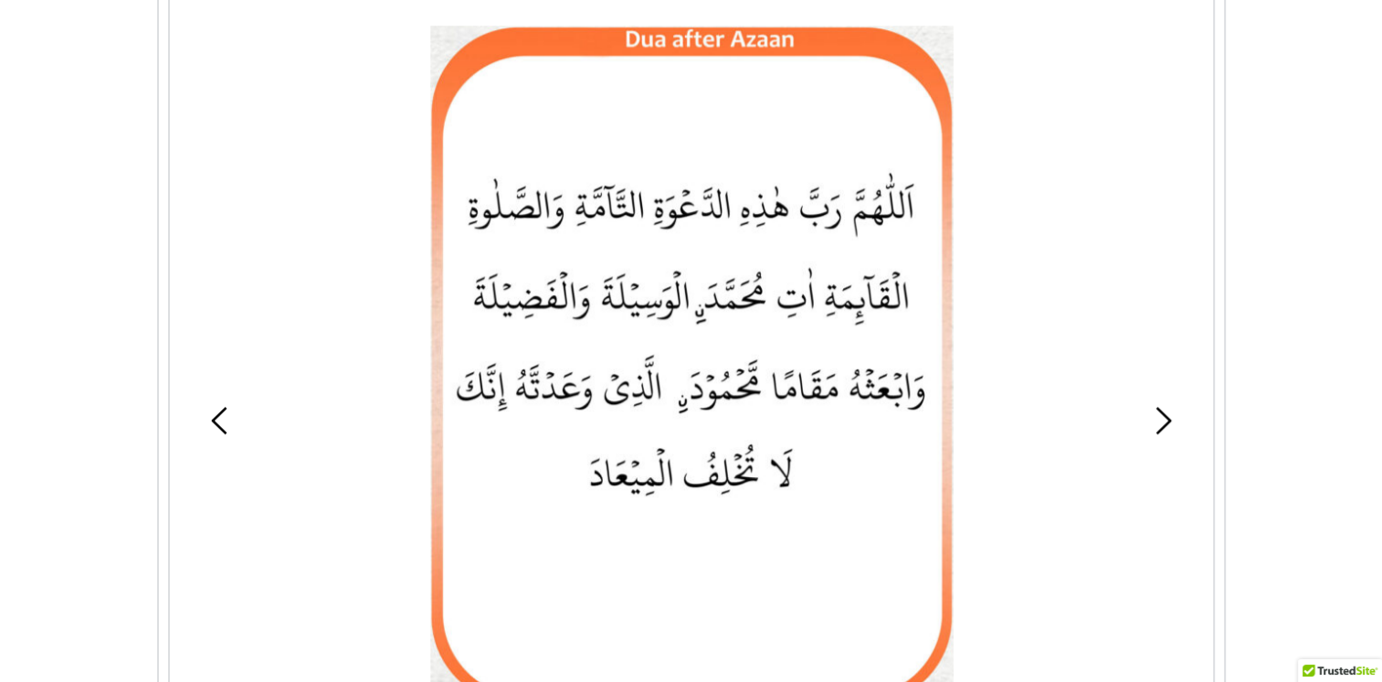
click at [591, 484] on picture at bounding box center [691, 368] width 523 height 684
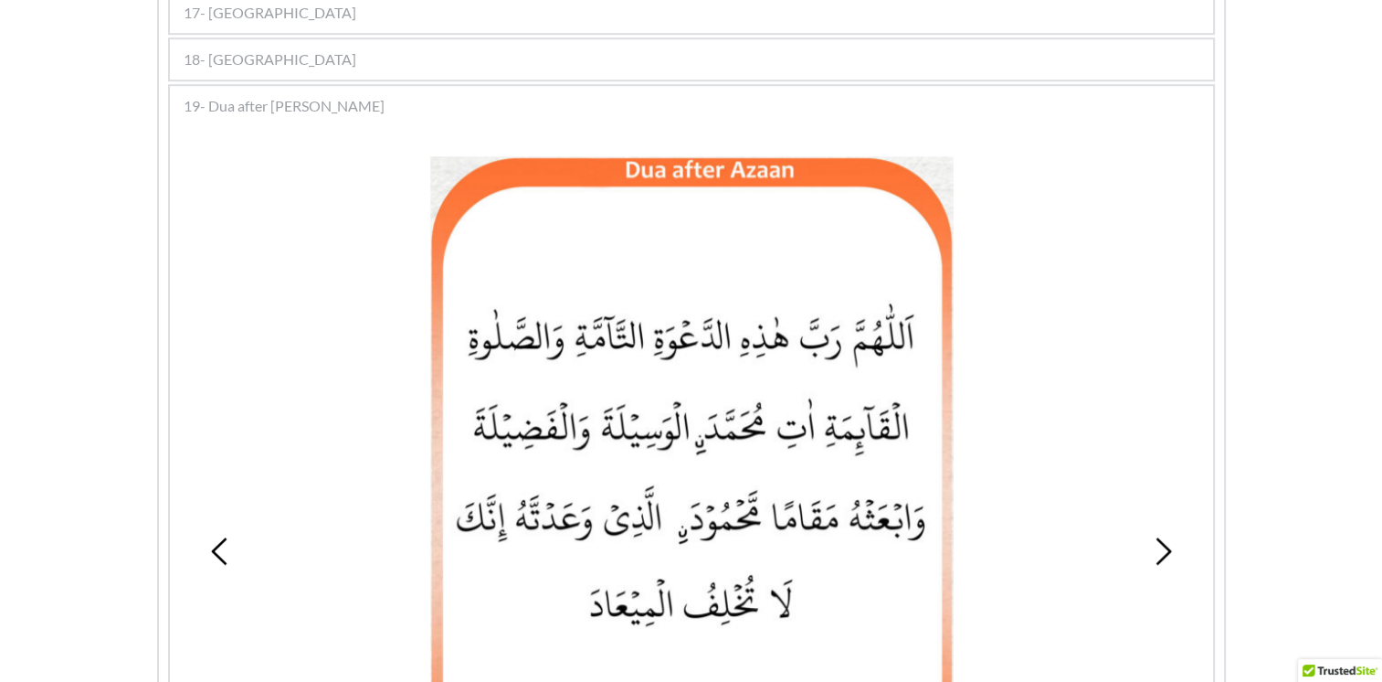
scroll to position [1256, 0]
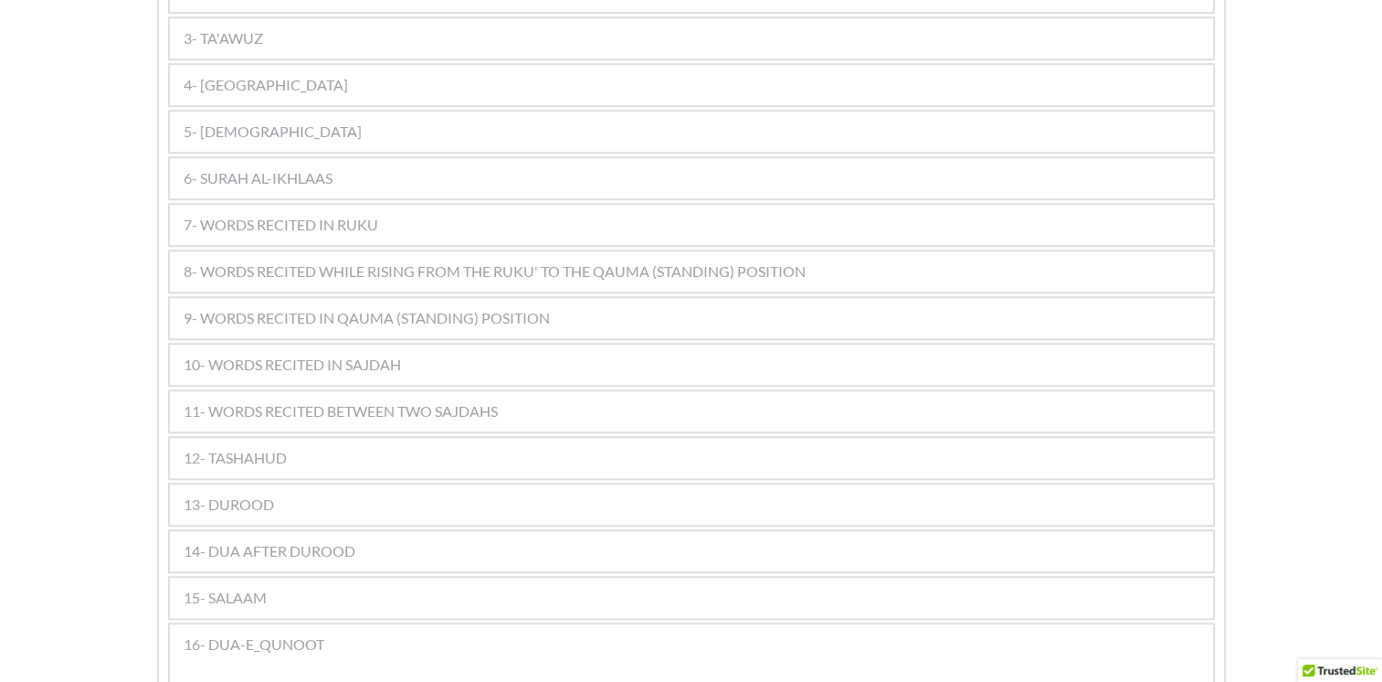
click at [356, 400] on span "11- WORDS RECITED BETWEEN TWO SAJDAHS" at bounding box center [341, 411] width 314 height 22
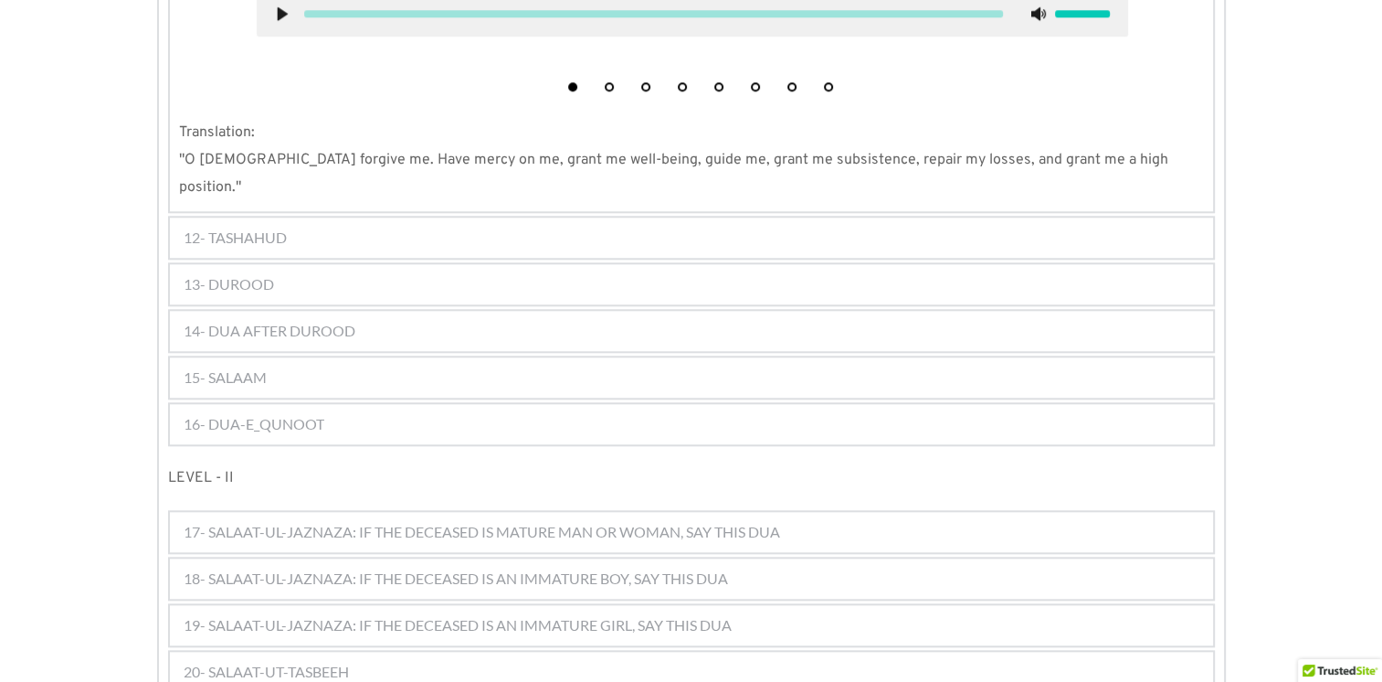
scroll to position [1857, 0]
